Goal: Information Seeking & Learning: Learn about a topic

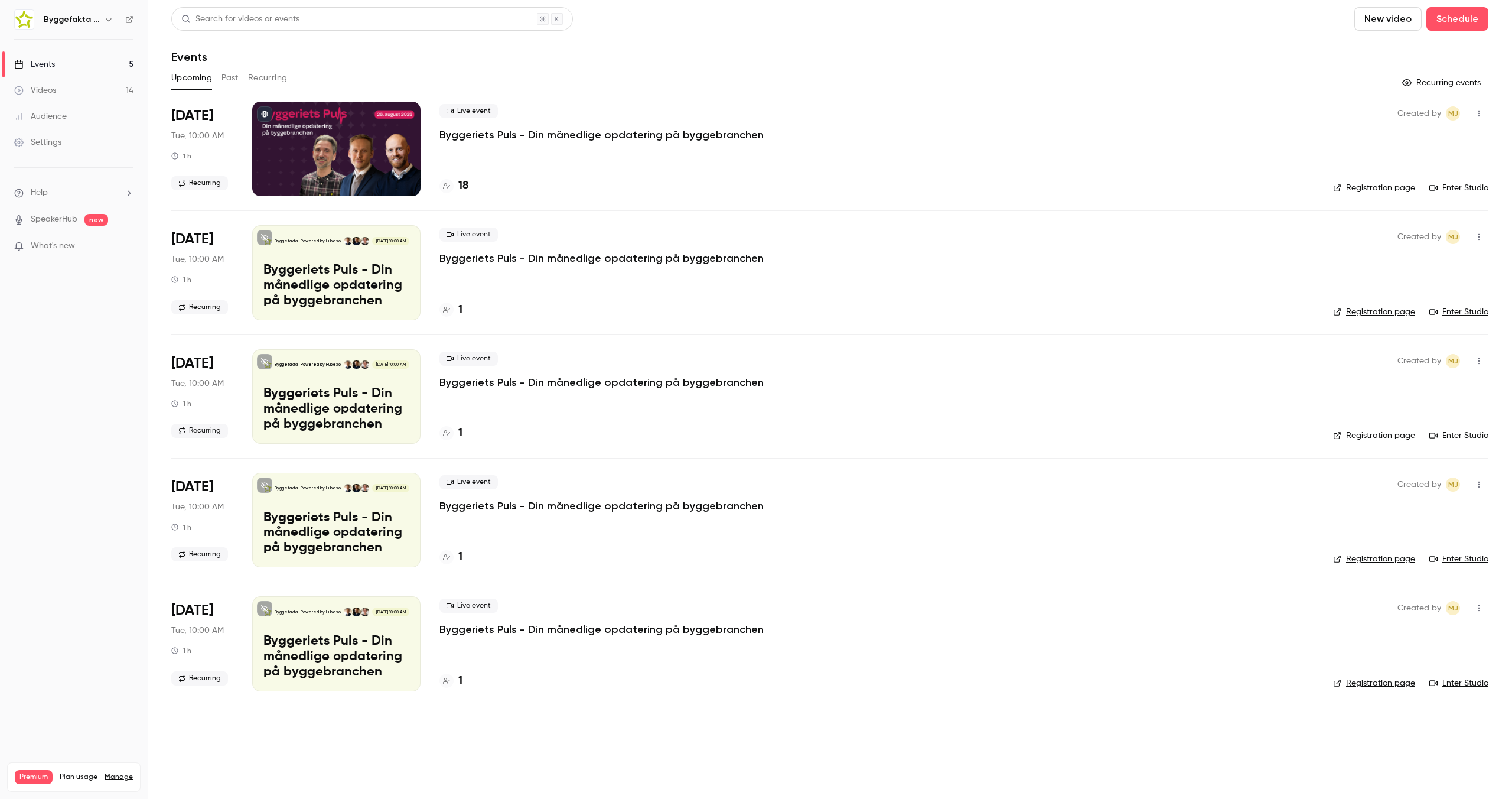
click at [237, 79] on button "Past" at bounding box center [230, 78] width 17 height 19
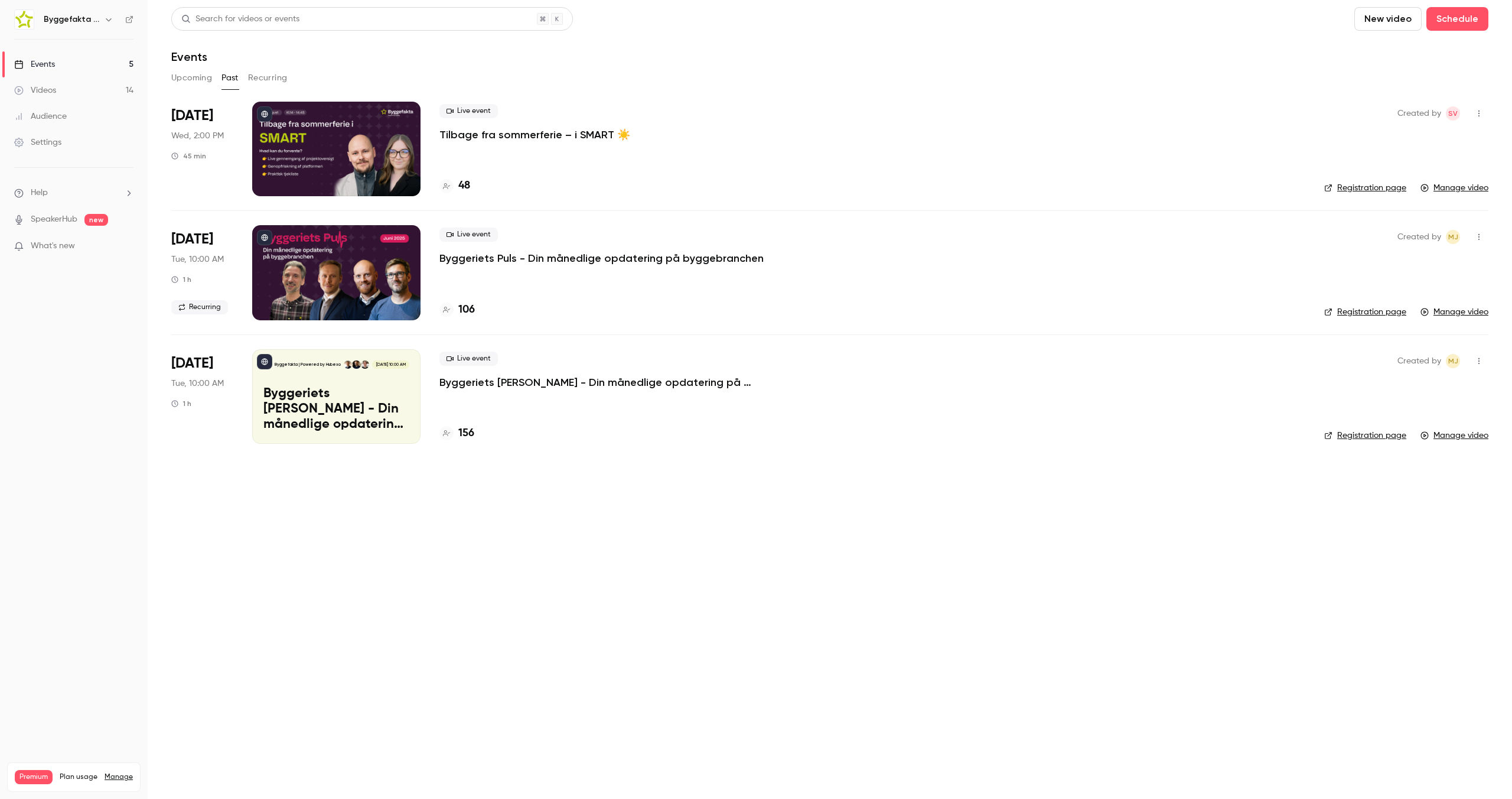
click at [484, 136] on p "Tilbage fra sommerferie – i SMART ☀️" at bounding box center [534, 134] width 191 height 14
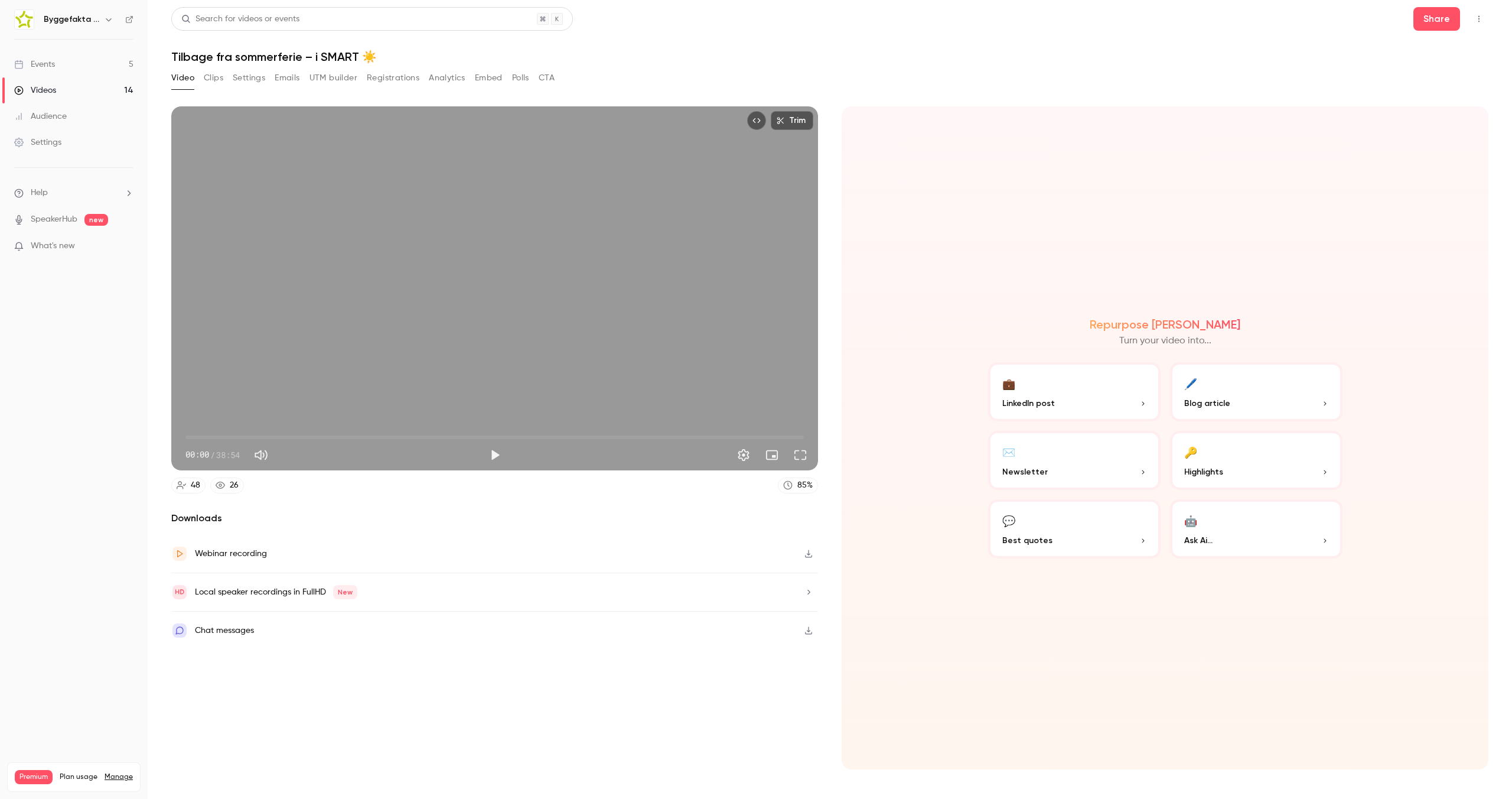
click at [444, 82] on button "Analytics" at bounding box center [447, 78] width 37 height 19
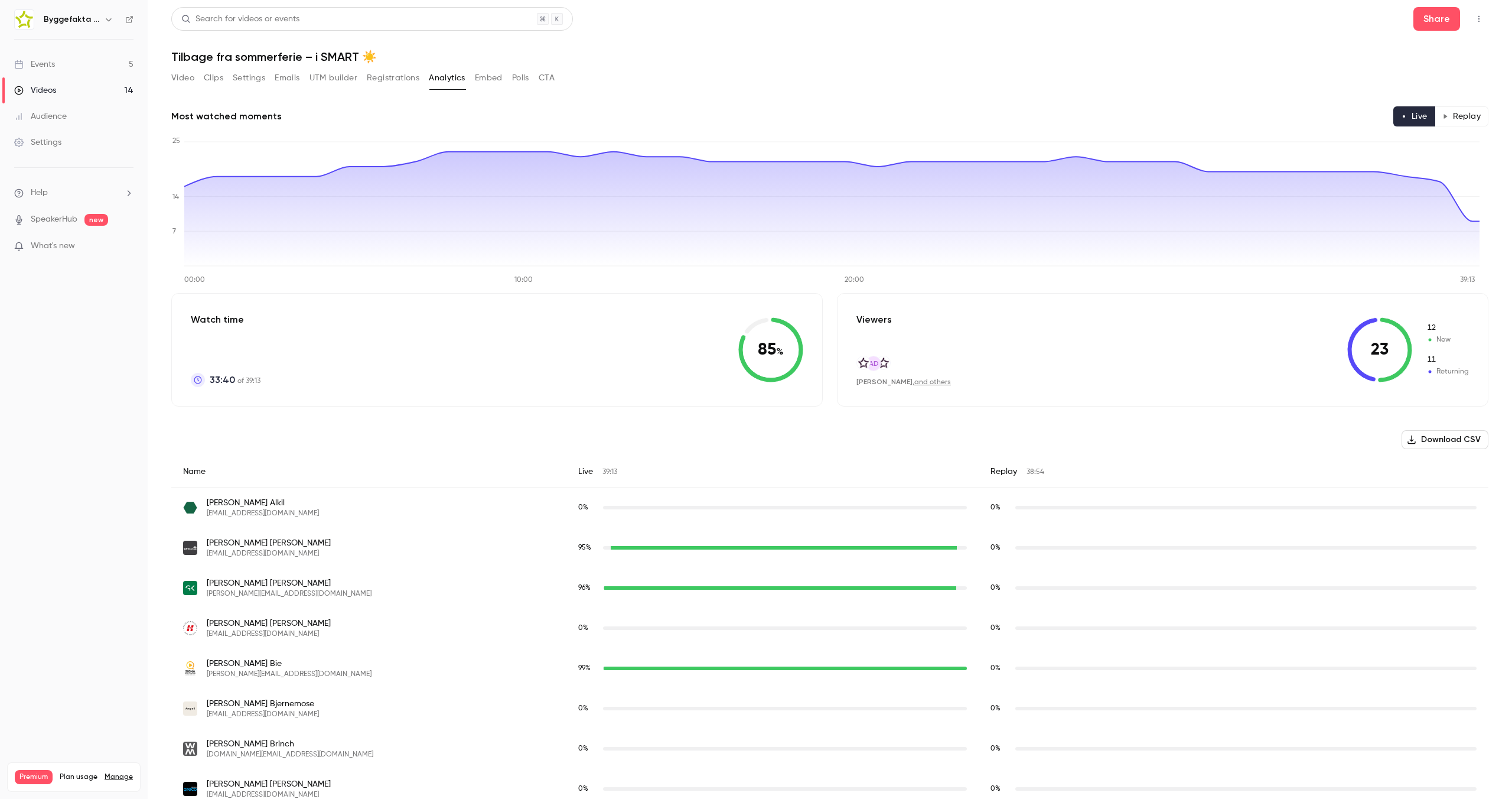
click at [1444, 119] on button "Replay" at bounding box center [1462, 116] width 54 height 20
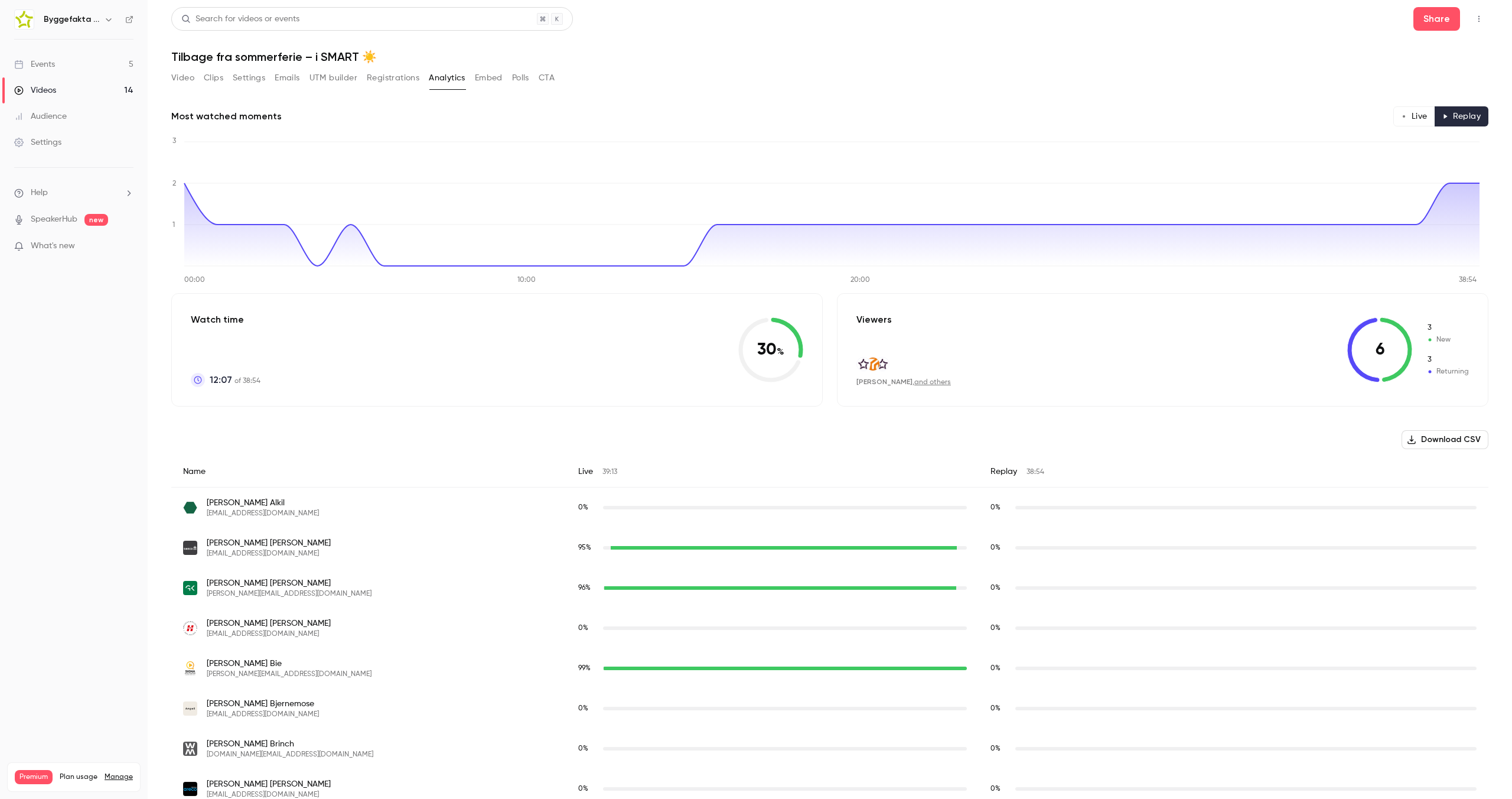
click at [1416, 120] on button "Live" at bounding box center [1415, 116] width 42 height 20
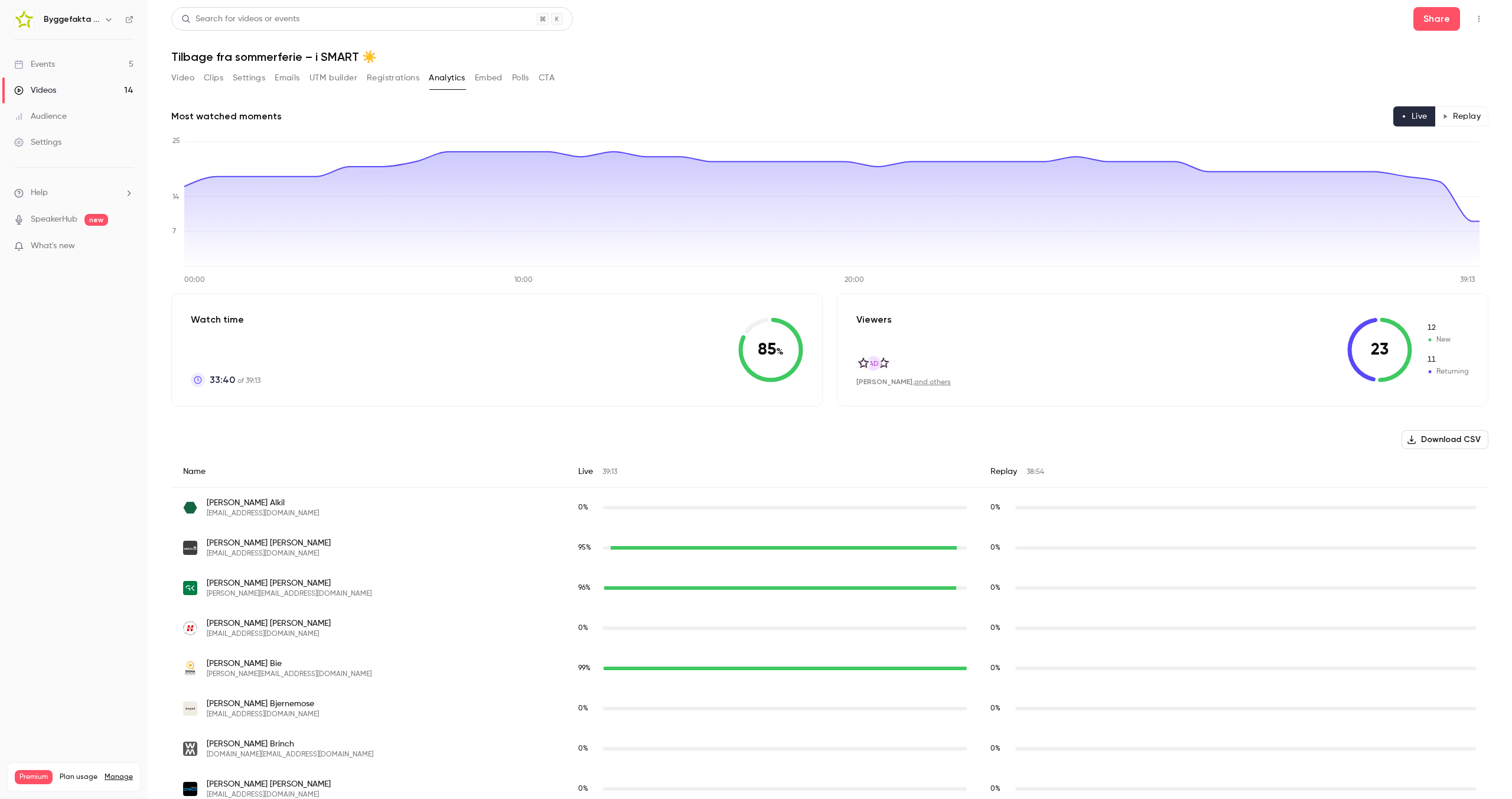
click at [1452, 116] on button "Replay" at bounding box center [1462, 116] width 54 height 20
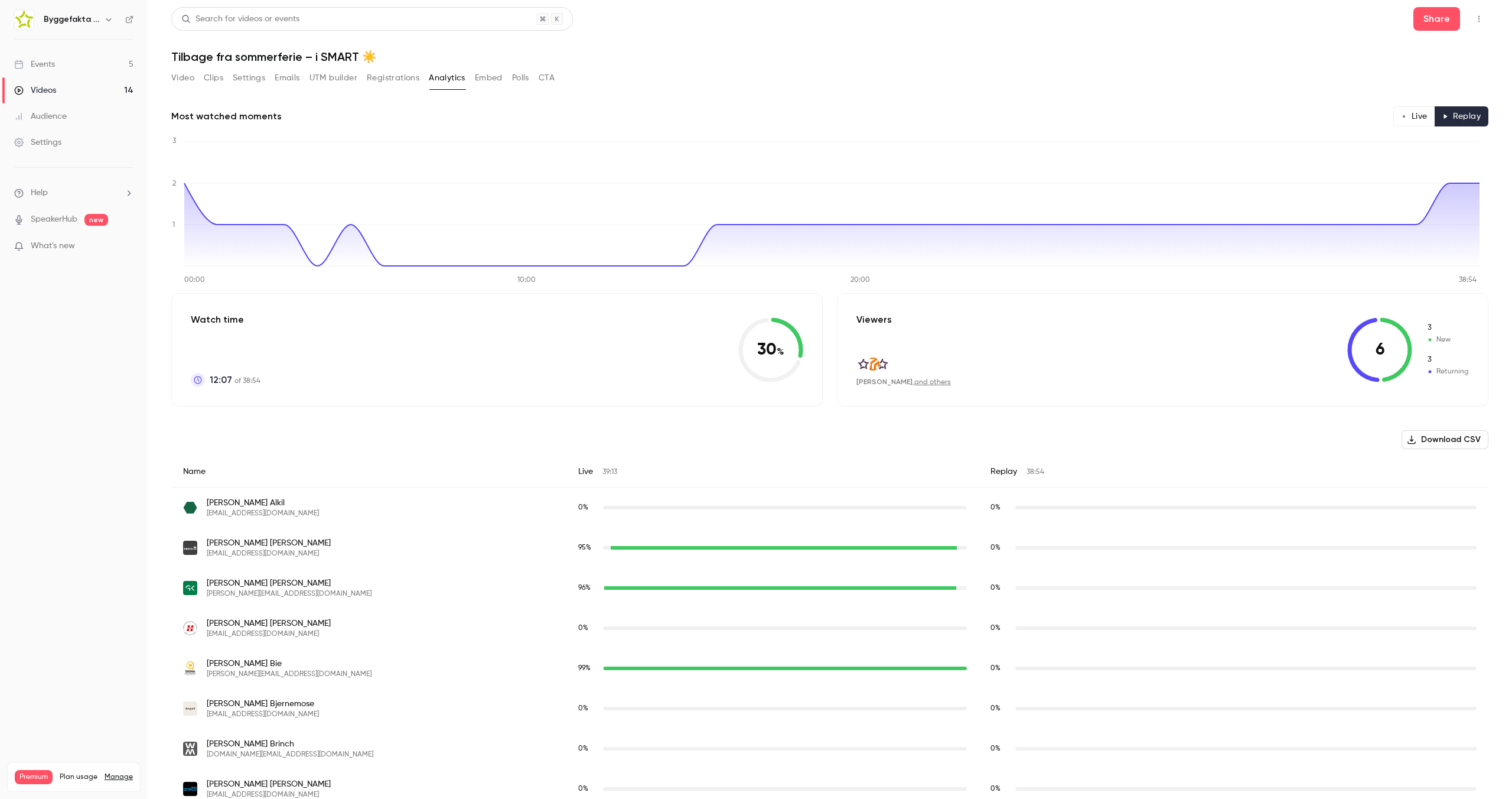
click at [1427, 349] on div "3 New 3 Returning" at bounding box center [1448, 350] width 43 height 55
click at [951, 383] on link "and others" at bounding box center [933, 382] width 37 height 7
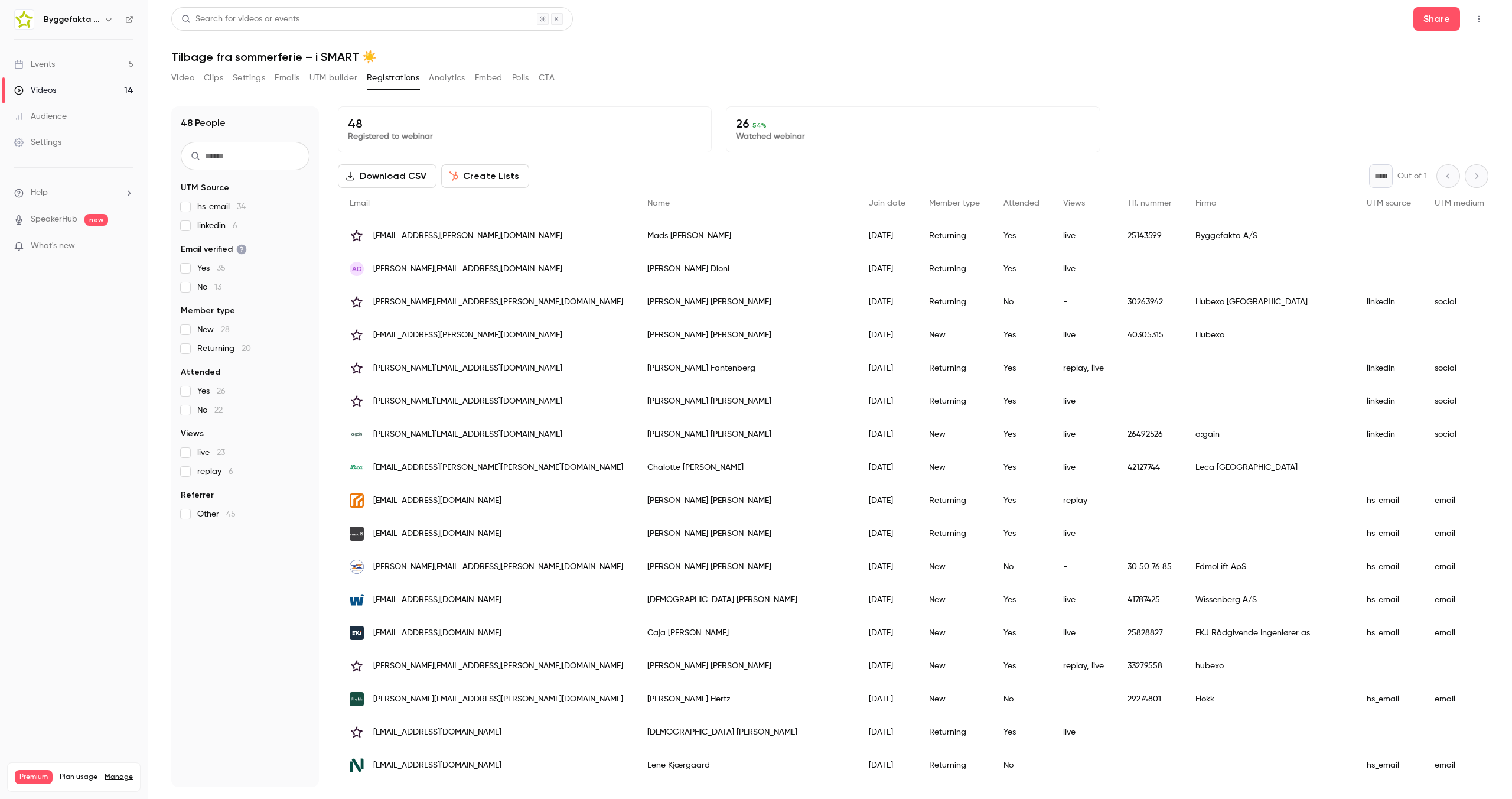
click at [189, 416] on section "UTM Source hs_email 34 linkedin 6 Email verified Yes 35 No 13 Member type New 2…" at bounding box center [245, 350] width 129 height 338
